Goal: Check status: Check status

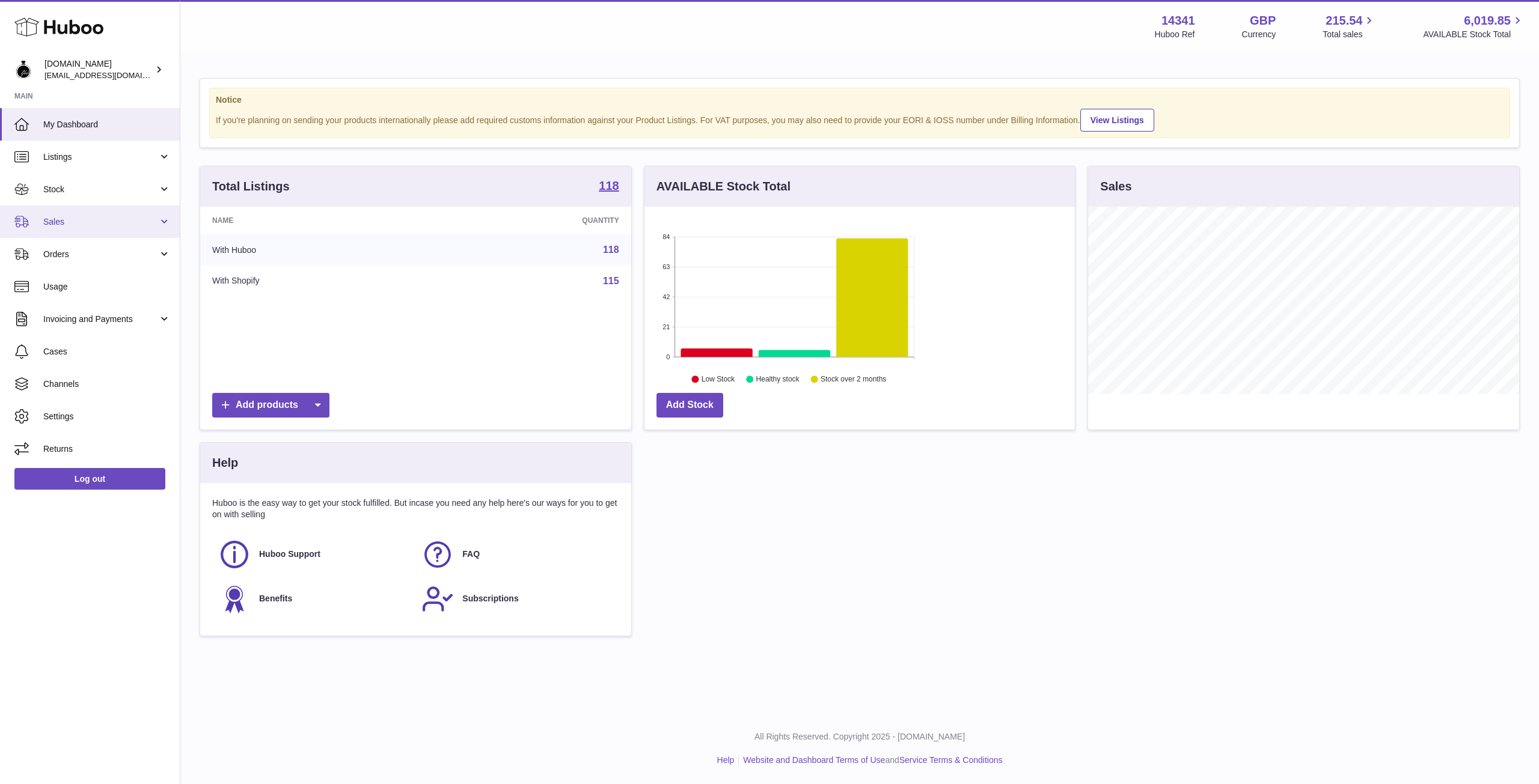
scroll to position [187, 431]
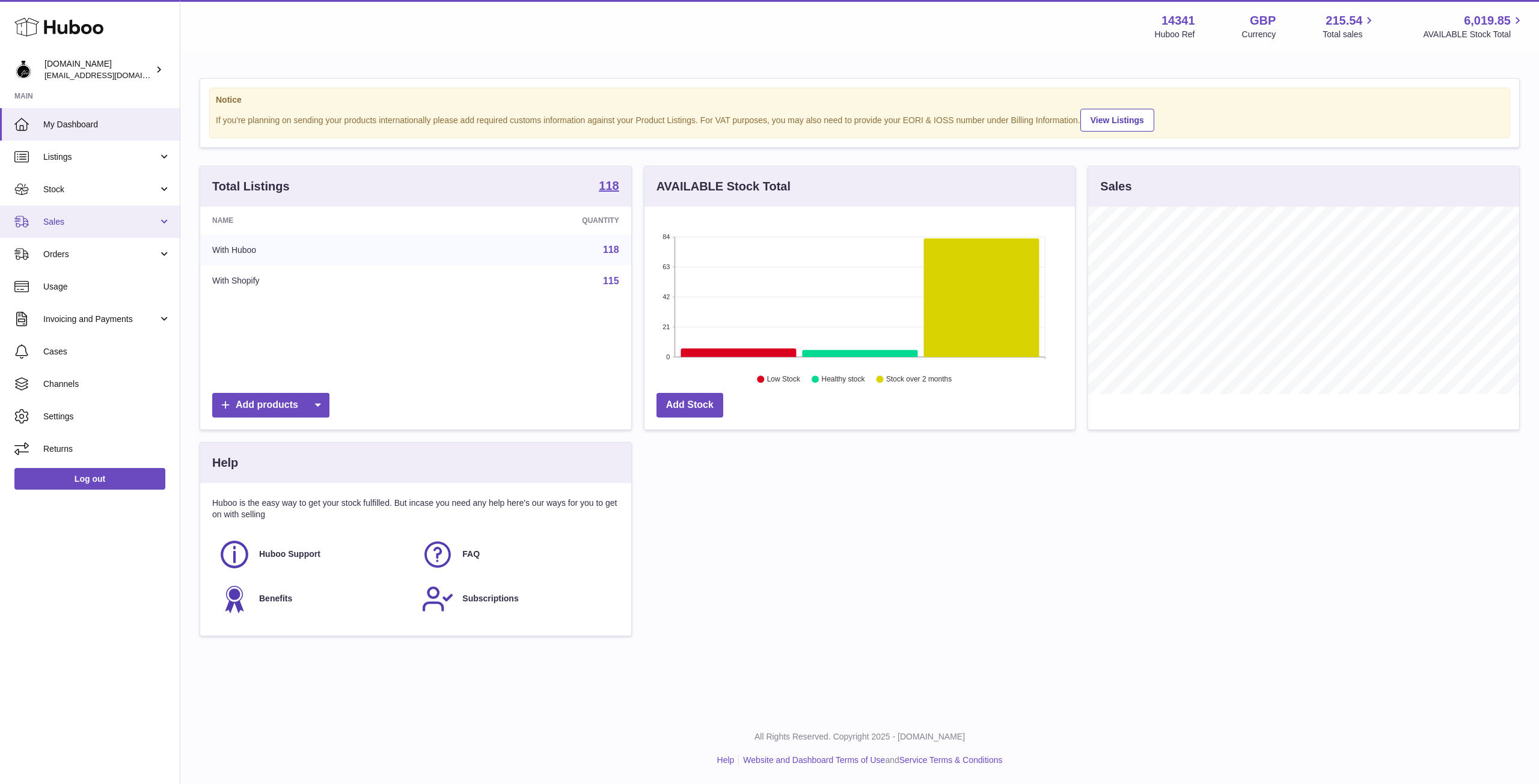
click at [48, 228] on link "Sales" at bounding box center [90, 221] width 179 height 33
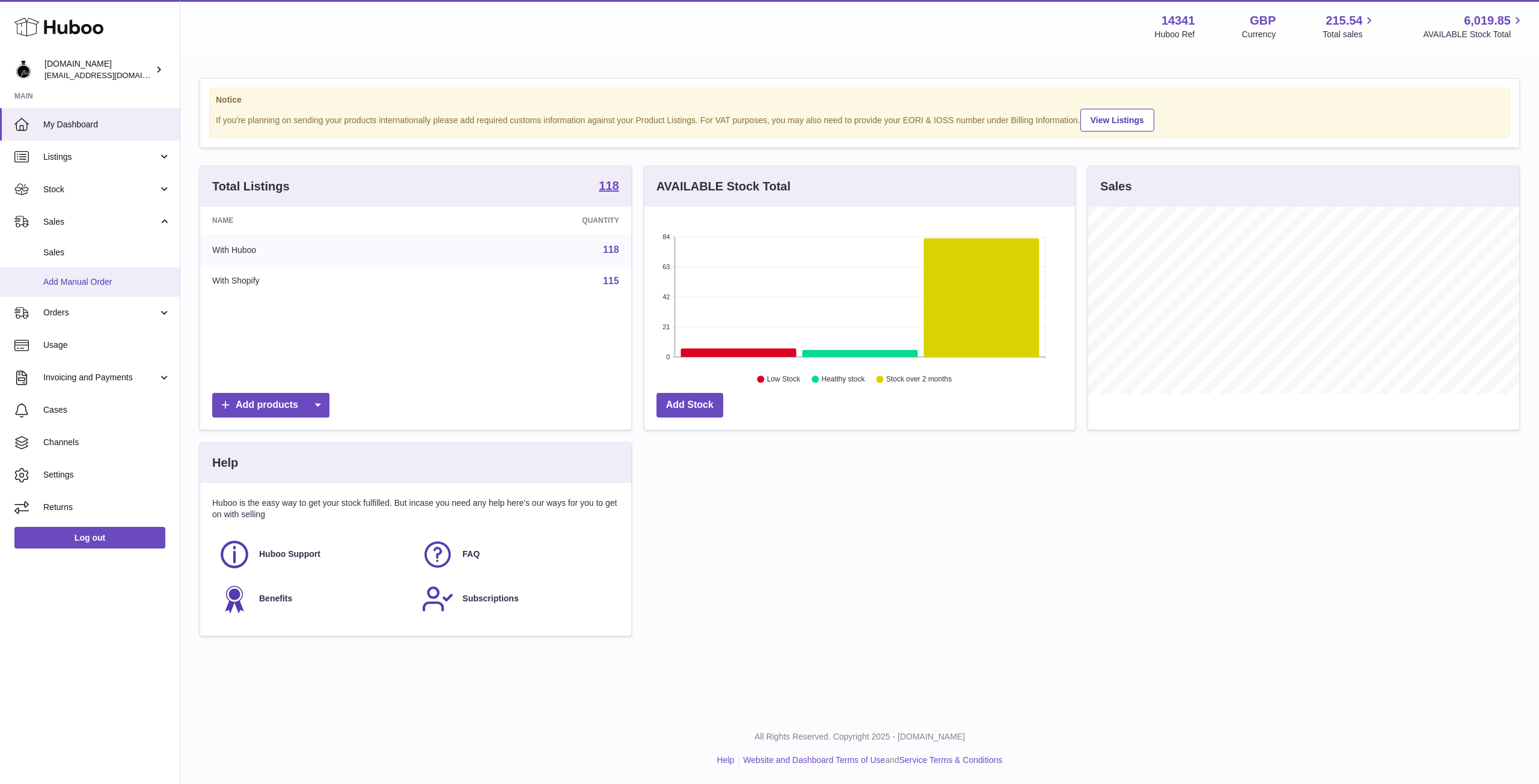
click at [48, 267] on link "Add Manual Order" at bounding box center [90, 282] width 179 height 30
click at [57, 255] on span "Sales" at bounding box center [107, 252] width 128 height 11
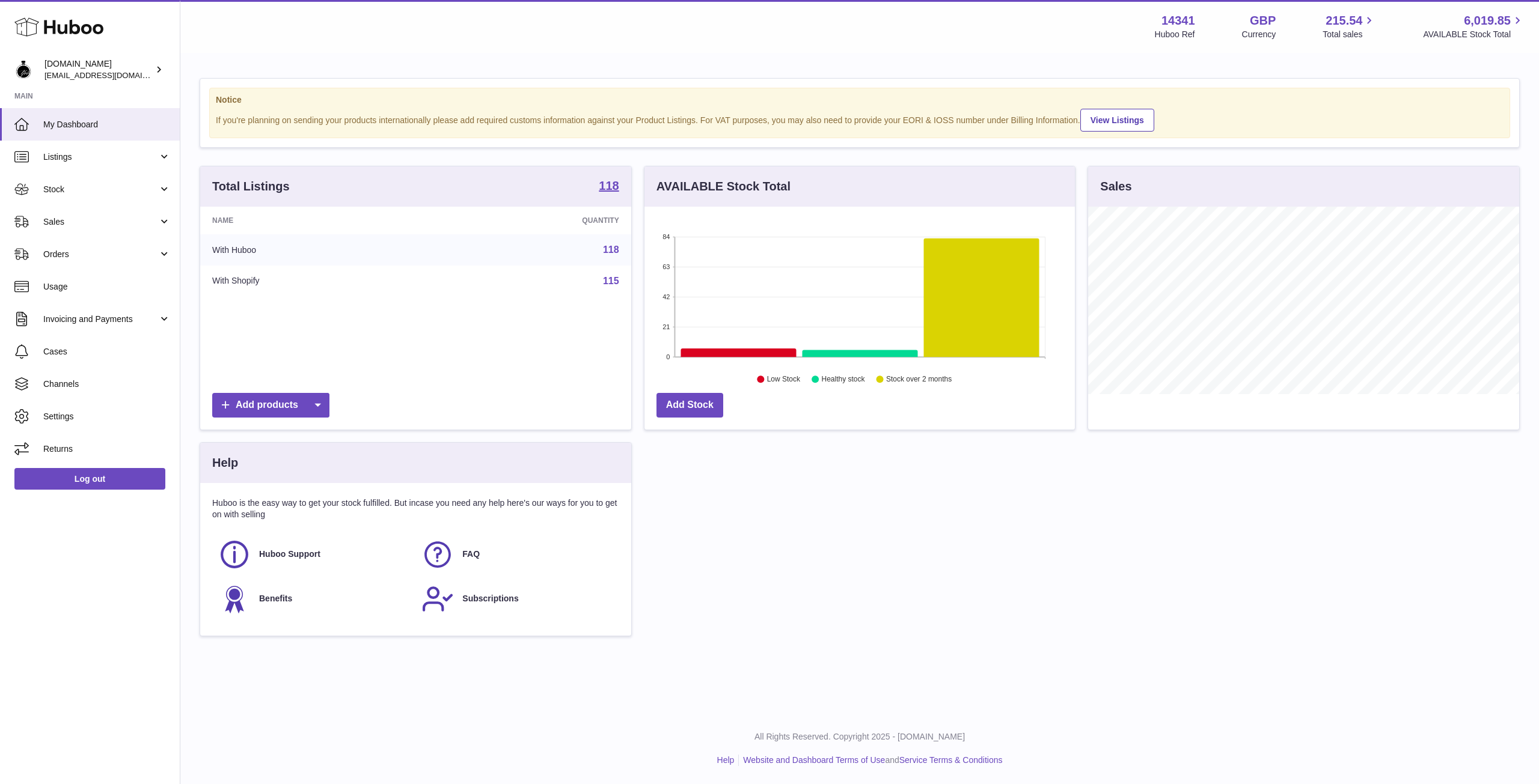
scroll to position [187, 431]
click at [111, 255] on span "Orders" at bounding box center [100, 254] width 115 height 11
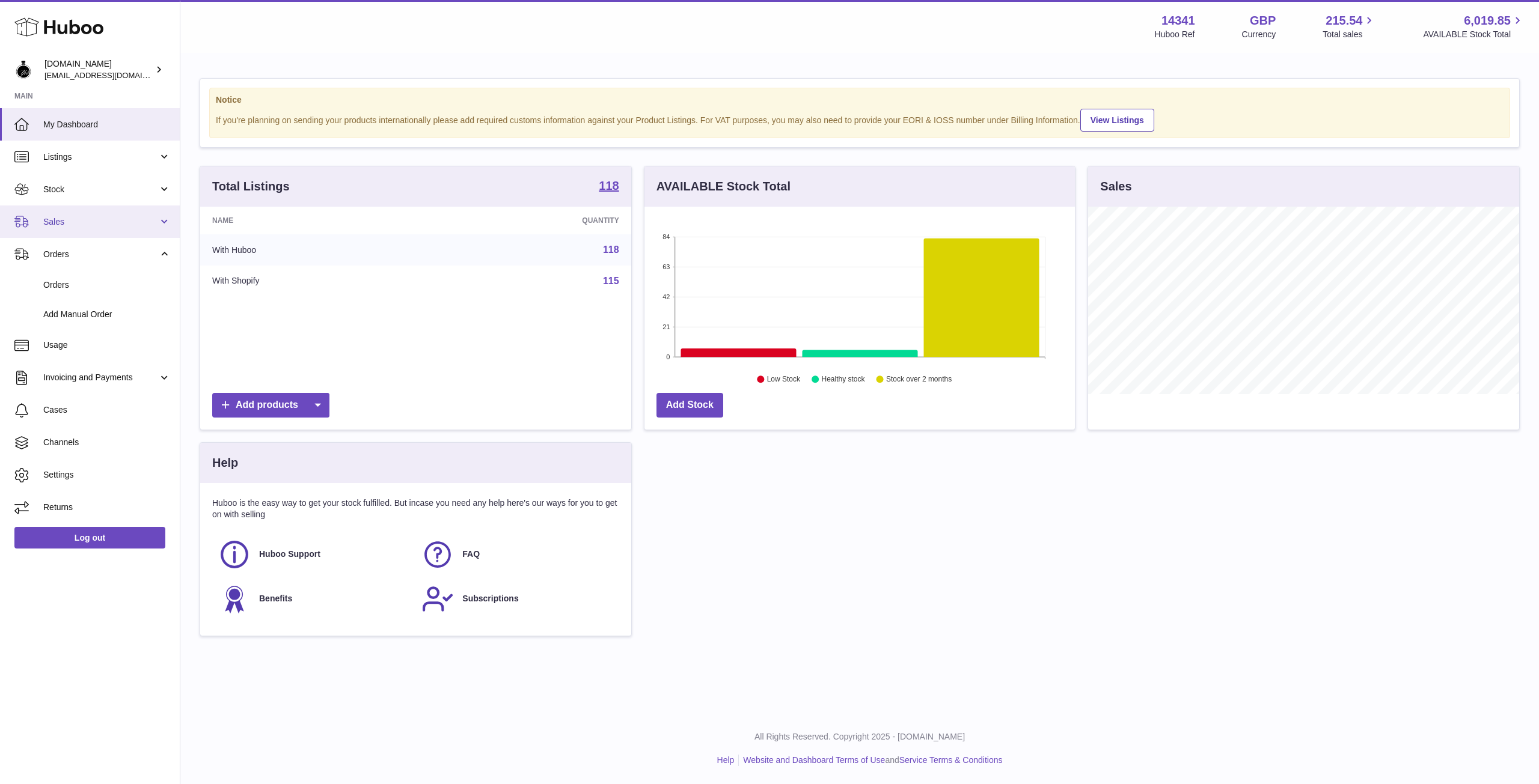
click at [68, 225] on span "Sales" at bounding box center [100, 221] width 115 height 11
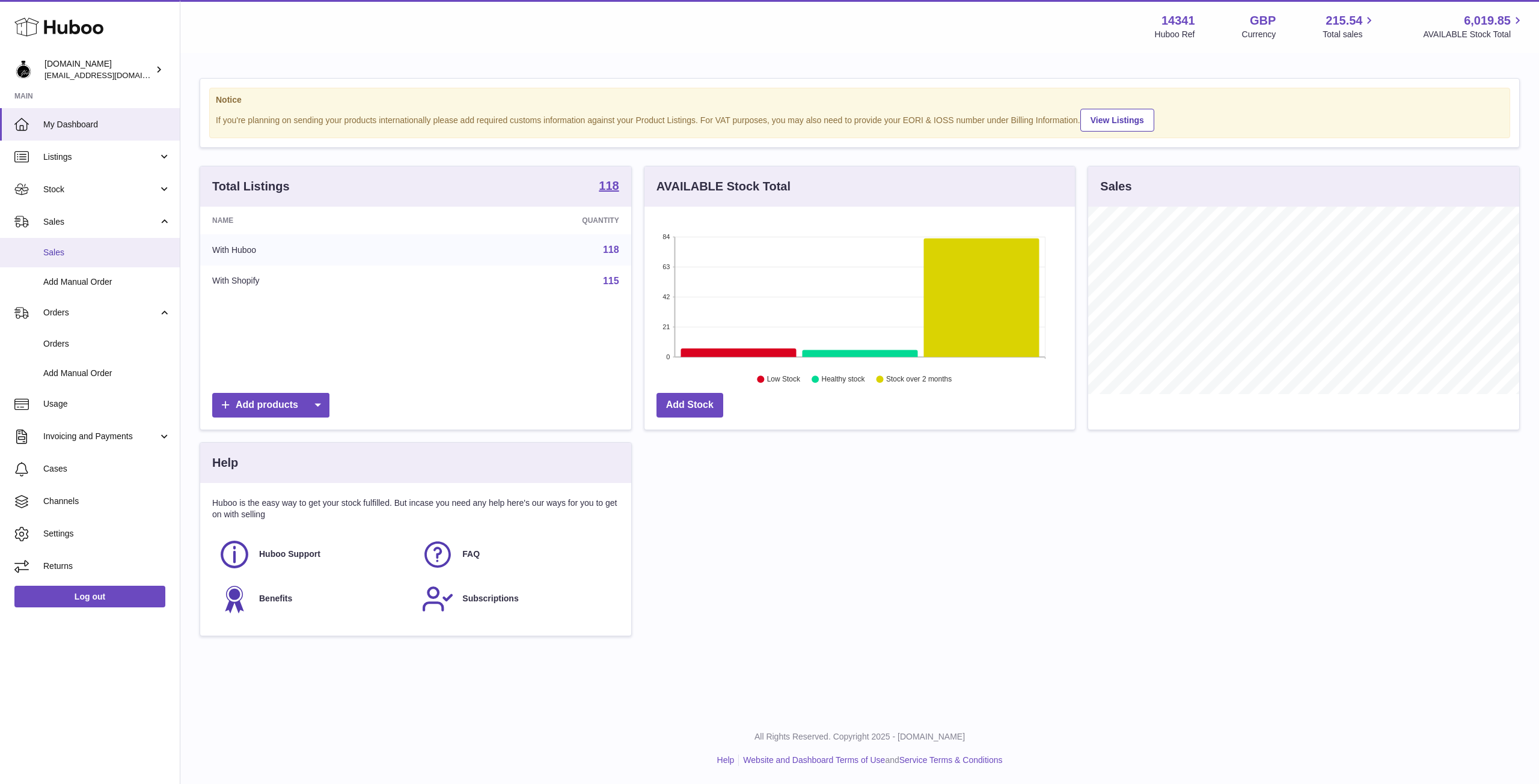
click at [55, 260] on link "Sales" at bounding box center [90, 253] width 179 height 30
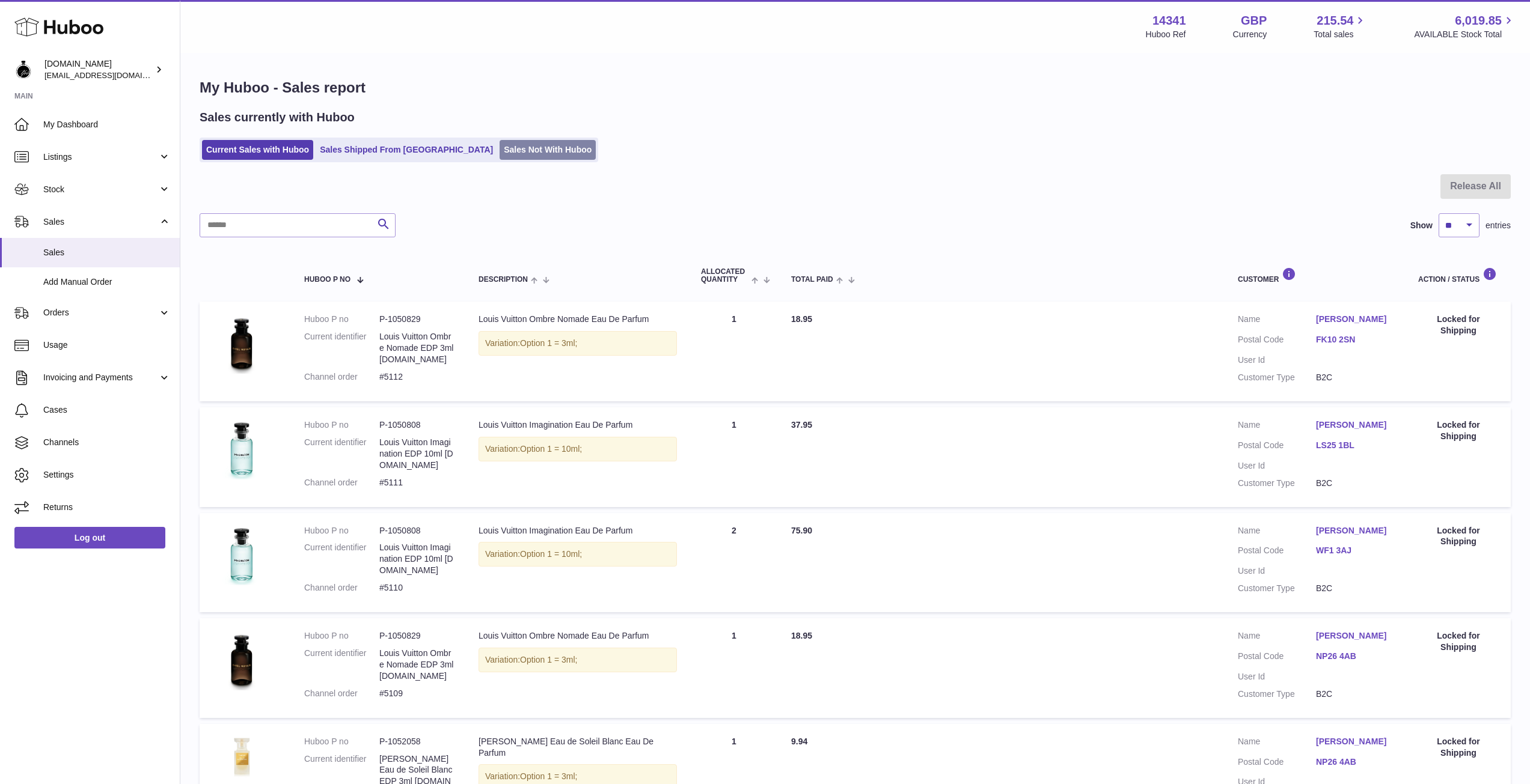
click at [506, 147] on link "Sales Not With Huboo" at bounding box center [547, 150] width 96 height 20
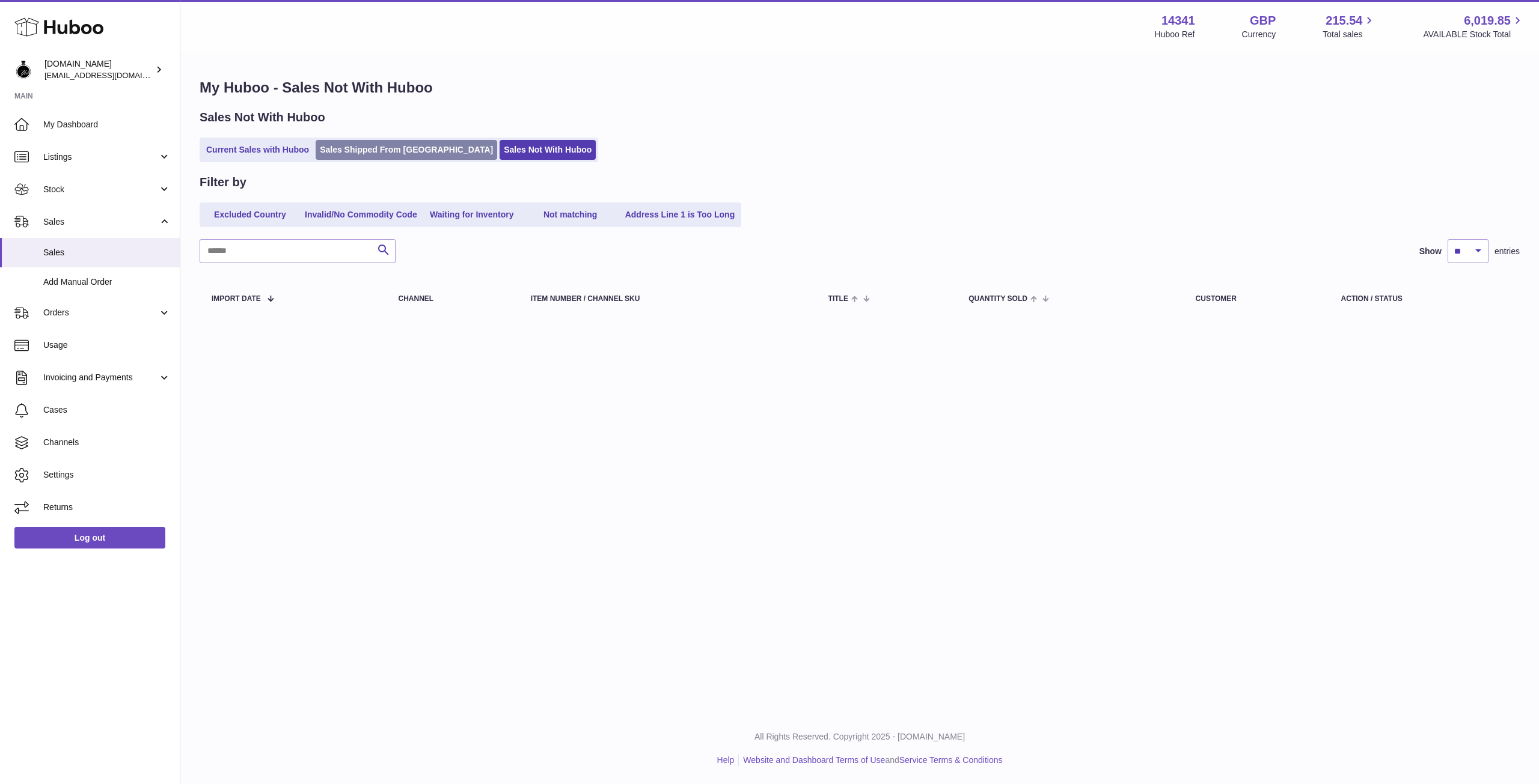
click at [346, 156] on link "Sales Shipped From [GEOGRAPHIC_DATA]" at bounding box center [407, 150] width 181 height 20
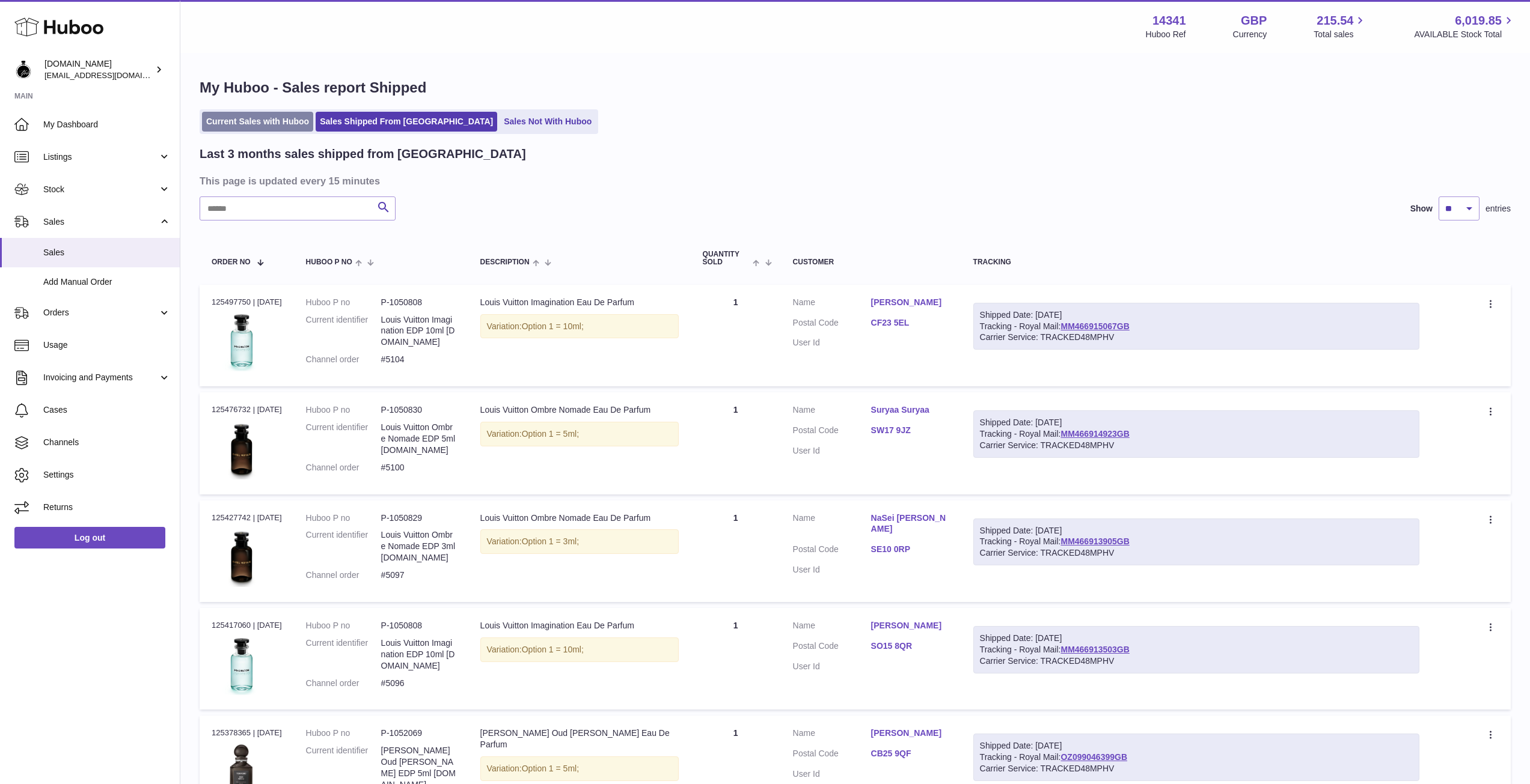
click at [245, 118] on link "Current Sales with Huboo" at bounding box center [258, 122] width 112 height 20
